Goal: Check status: Check status

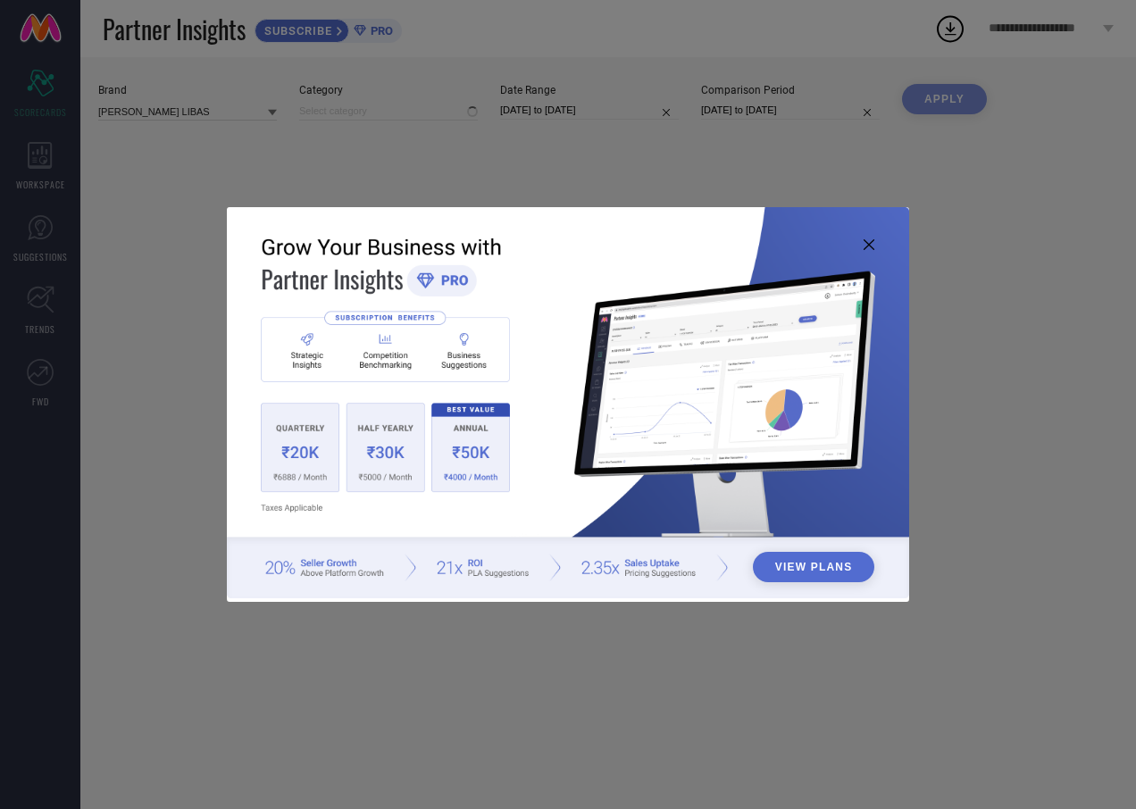
type input "All"
click at [867, 244] on icon at bounding box center [869, 244] width 11 height 11
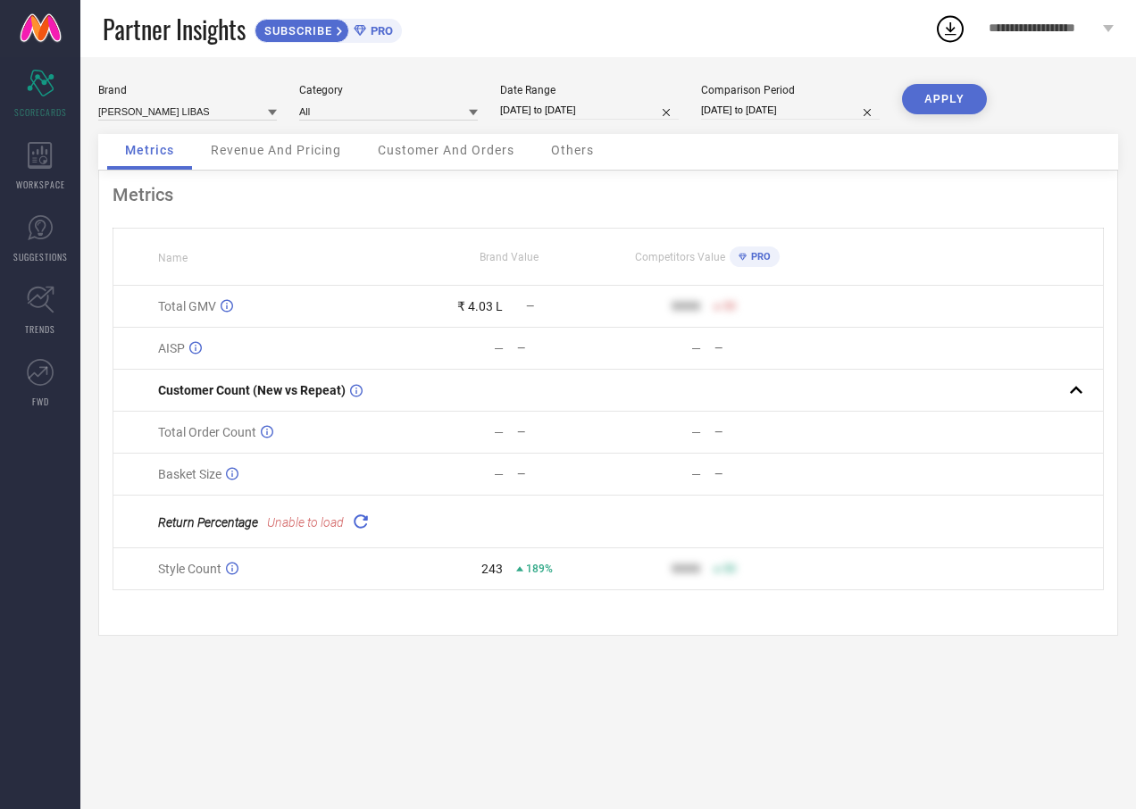
click at [942, 98] on button "APPLY" at bounding box center [944, 99] width 85 height 30
click at [626, 113] on input "[DATE] to [DATE]" at bounding box center [589, 110] width 179 height 19
select select "7"
select select "2025"
select select "8"
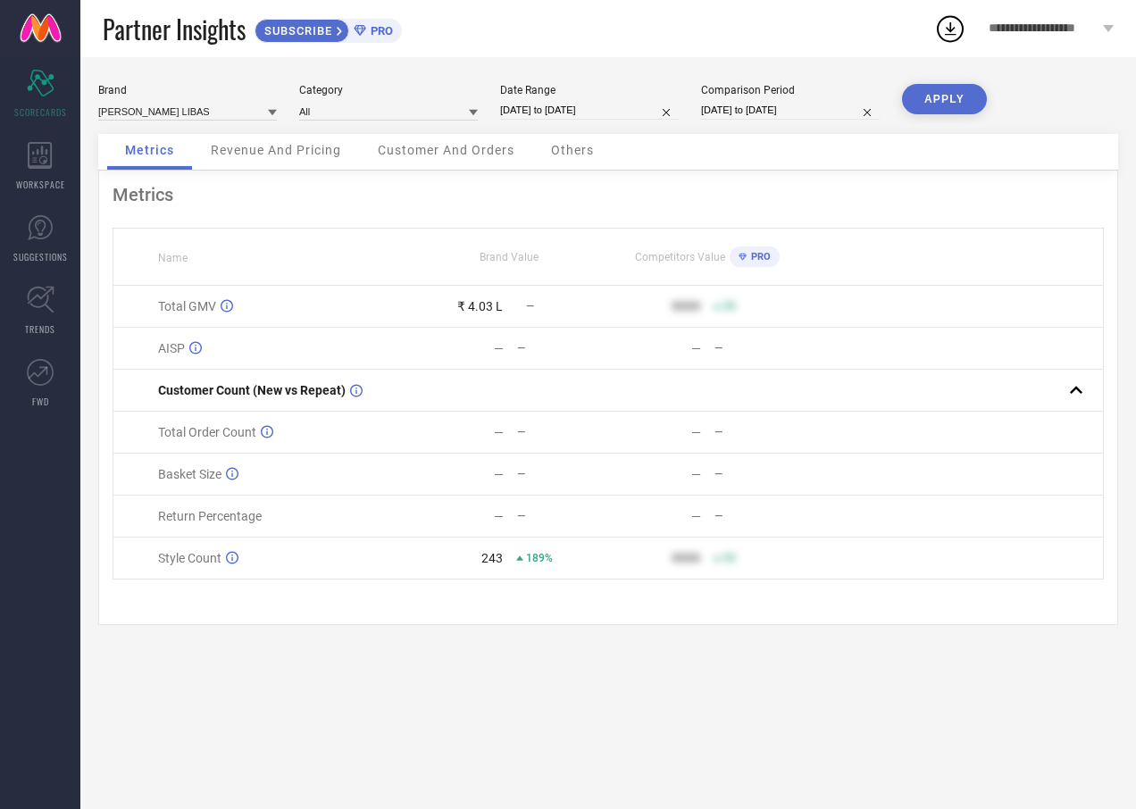
select select "2025"
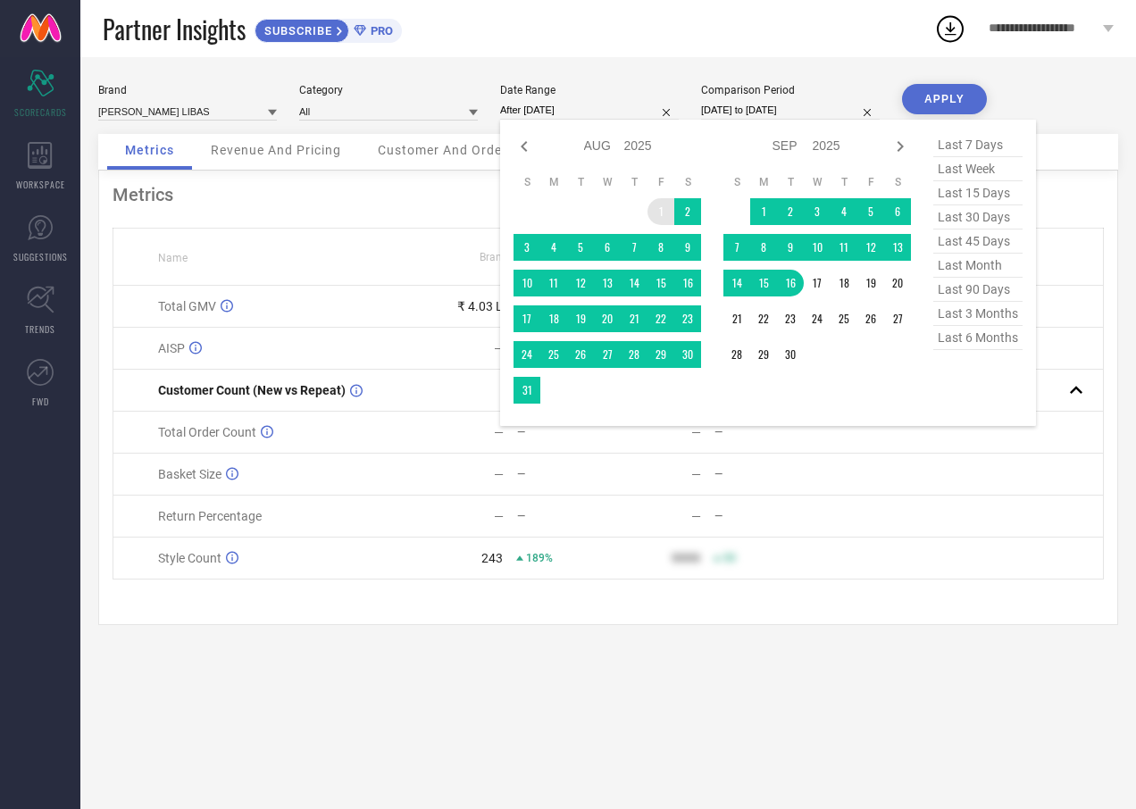
click at [648, 208] on td "1" at bounding box center [661, 211] width 27 height 27
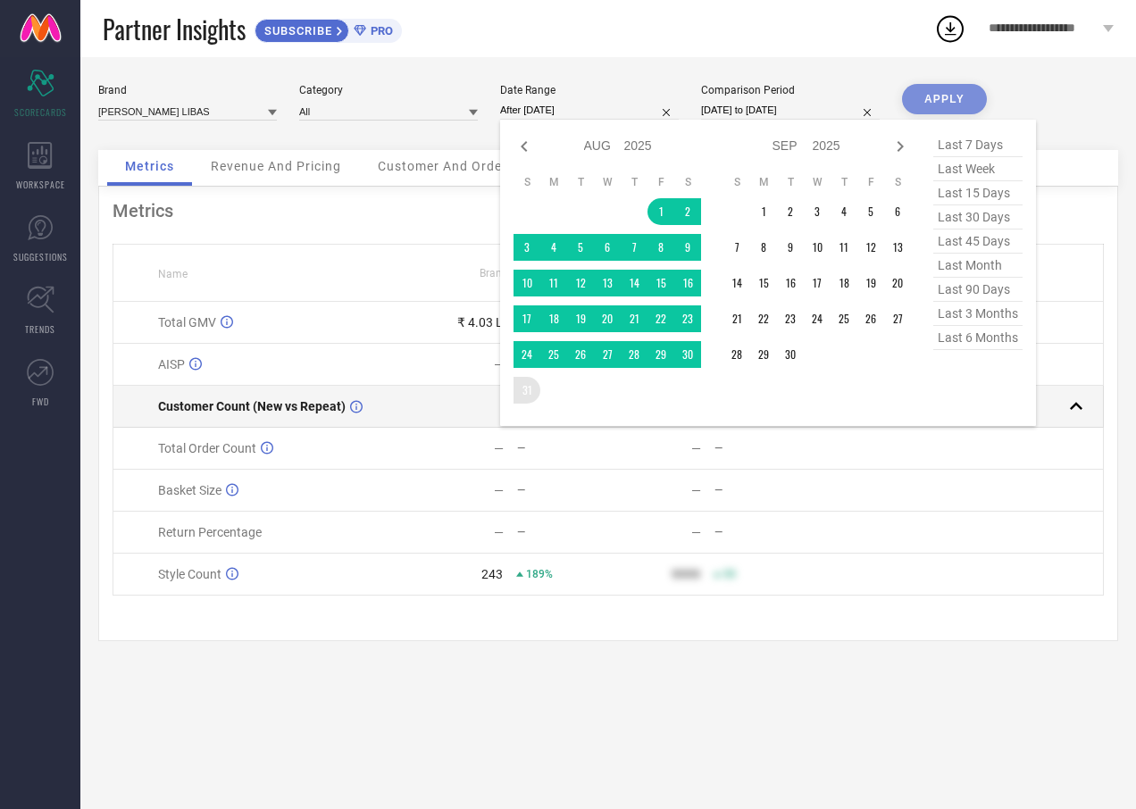
type input "[DATE] to [DATE]"
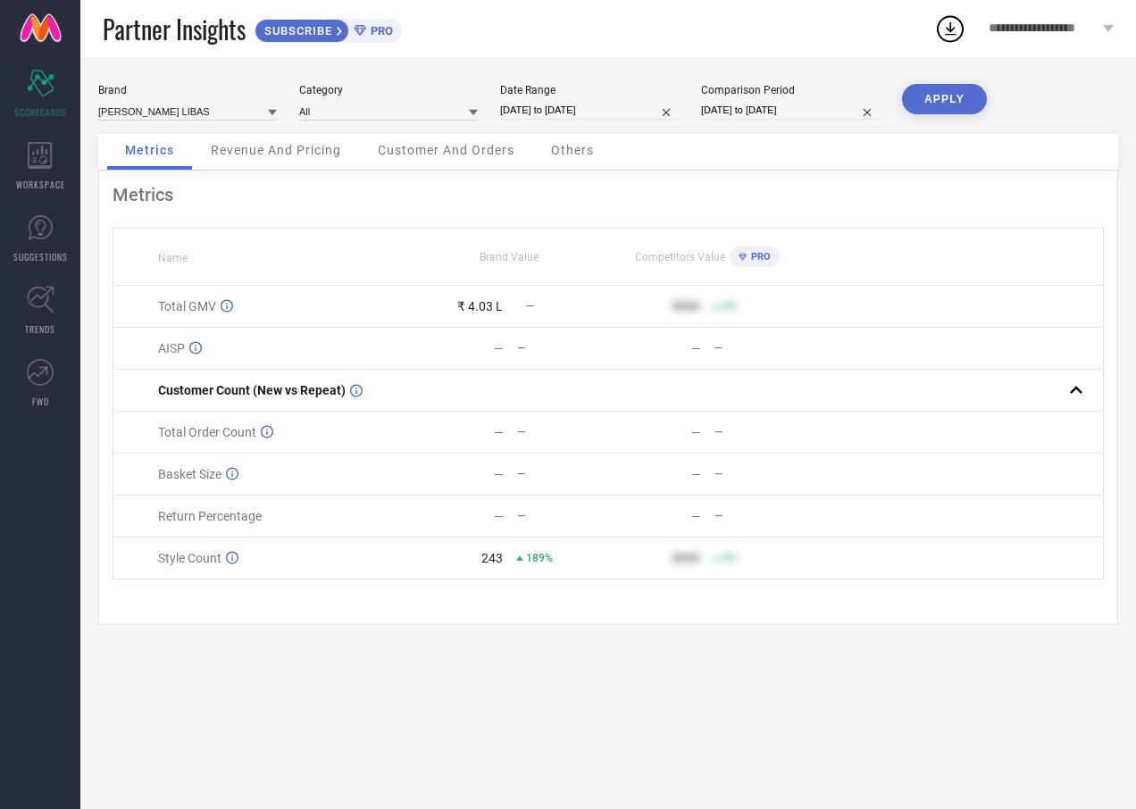
click at [915, 102] on button "APPLY" at bounding box center [944, 99] width 85 height 30
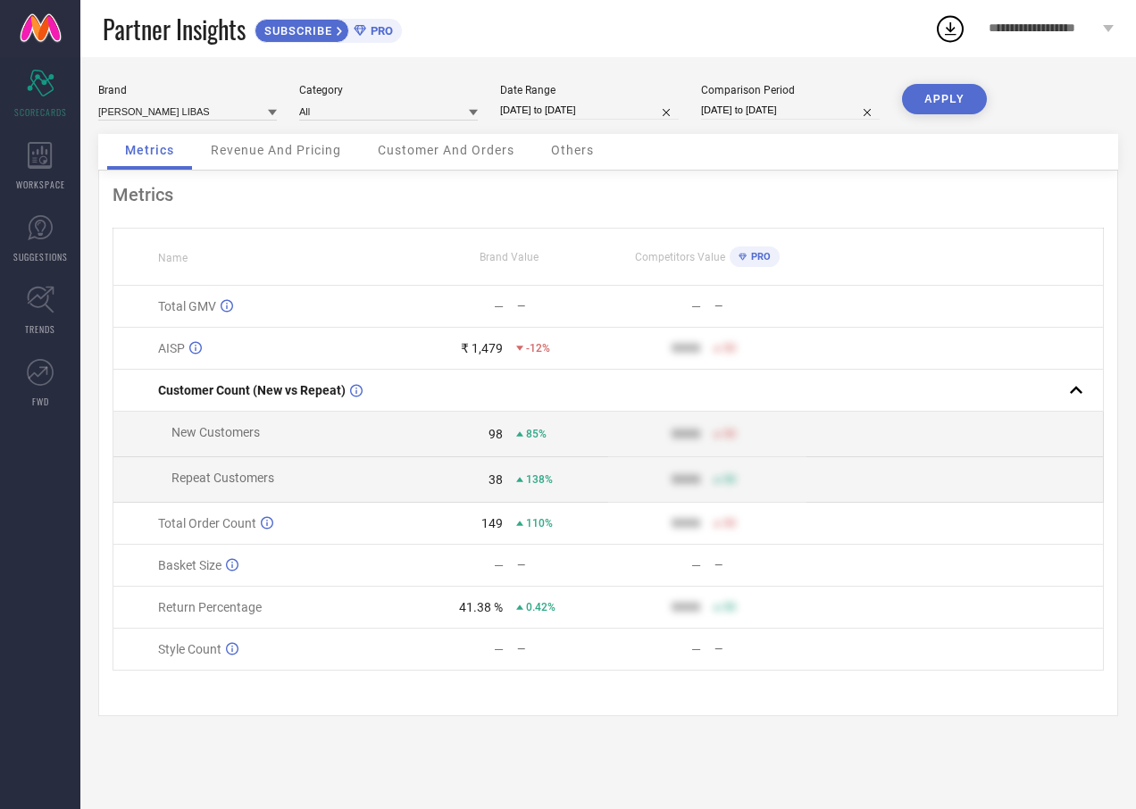
click at [613, 119] on input "[DATE] to [DATE]" at bounding box center [589, 110] width 179 height 19
select select "7"
select select "2025"
select select "8"
select select "2025"
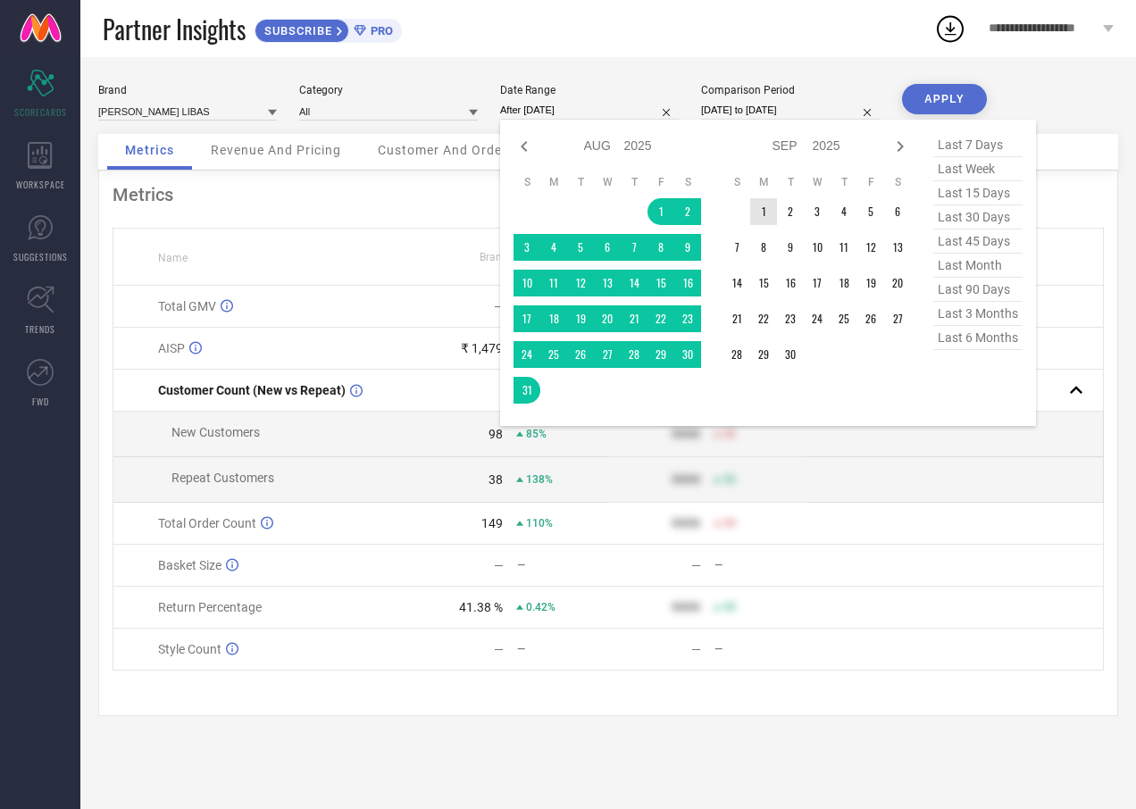
click at [767, 210] on td "1" at bounding box center [763, 211] width 27 height 27
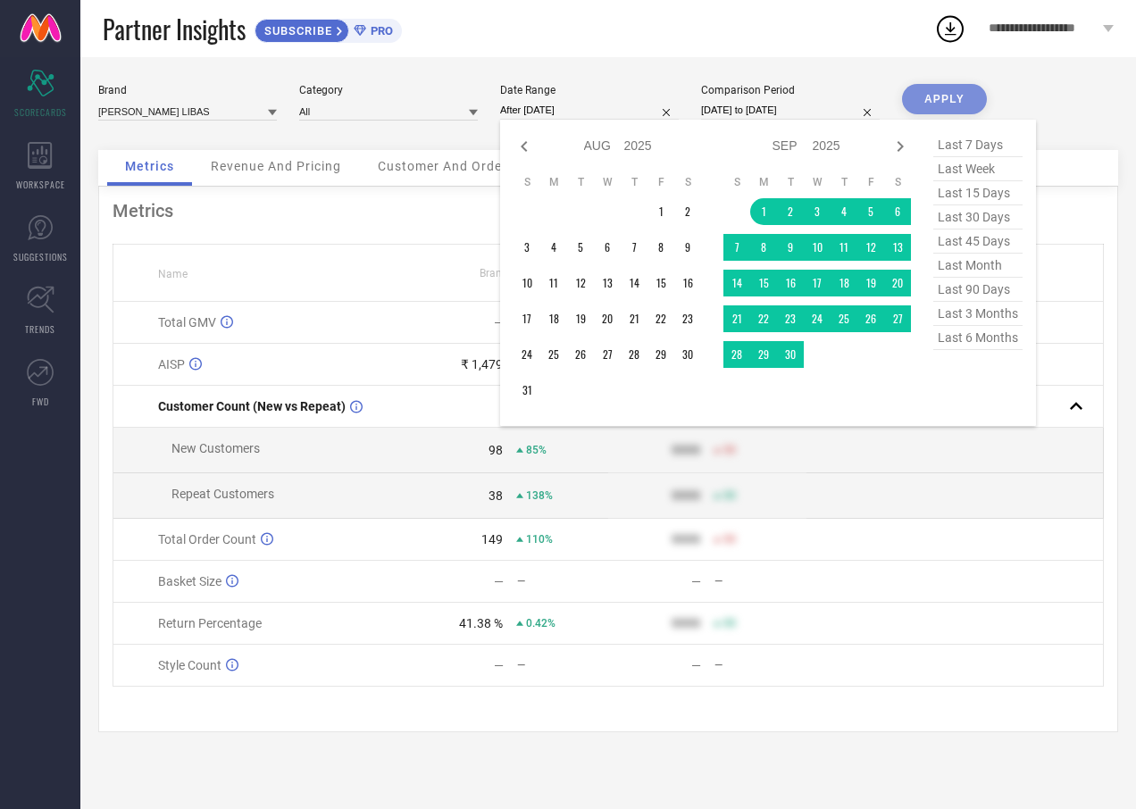
type input "[DATE] to [DATE]"
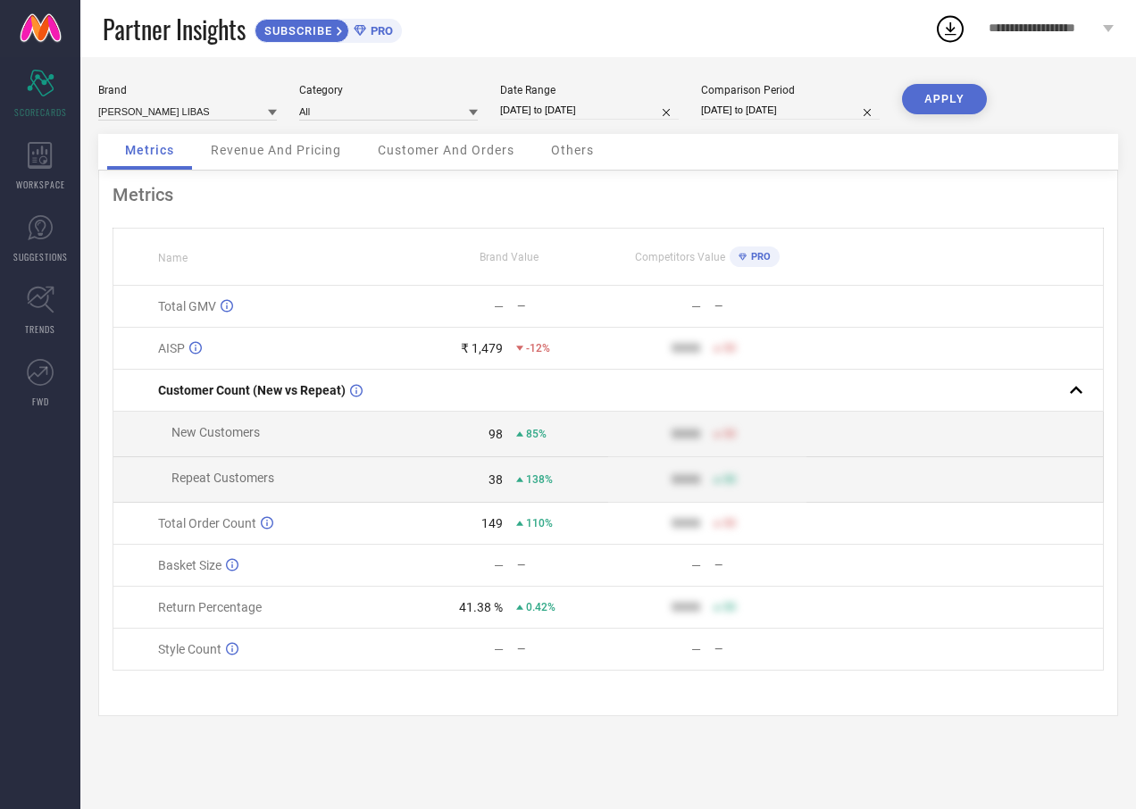
click at [953, 74] on div "Brand [PERSON_NAME] LIBAS Category All Date Range [DATE] to [DATE] Comparison P…" at bounding box center [608, 433] width 1056 height 752
click at [932, 111] on button "APPLY" at bounding box center [944, 99] width 85 height 30
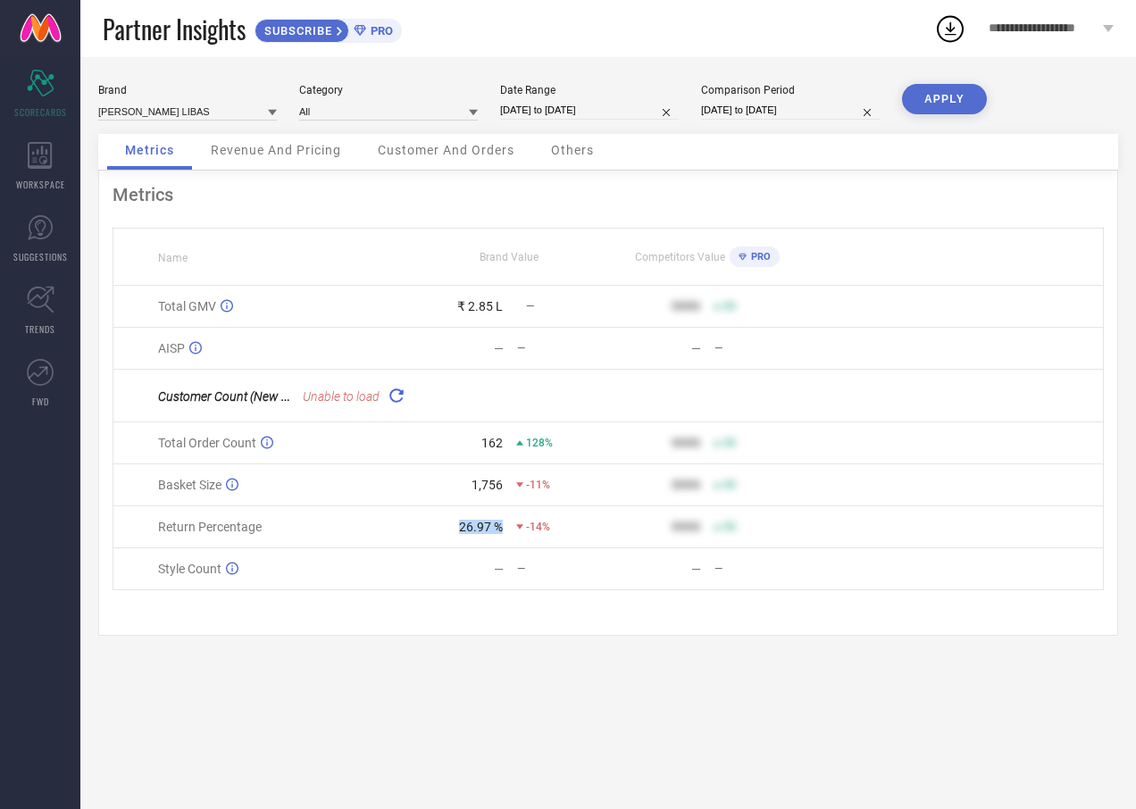
drag, startPoint x: 447, startPoint y: 530, endPoint x: 504, endPoint y: 547, distance: 59.6
click at [504, 547] on td "26.97 % -14%" at bounding box center [509, 528] width 198 height 42
click at [389, 401] on icon at bounding box center [397, 395] width 21 height 21
